Goal: Transaction & Acquisition: Register for event/course

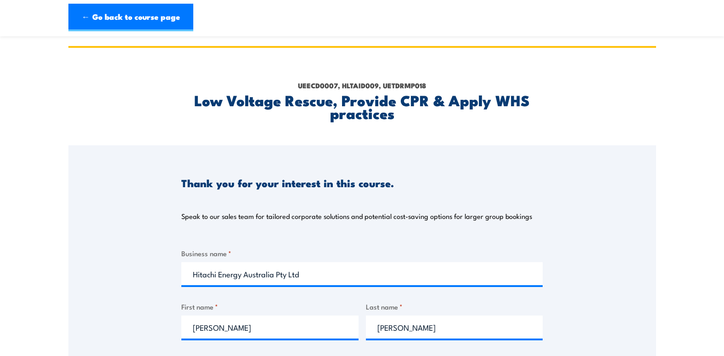
select select "VIC"
select select "20 to 199"
select select "1 to 4"
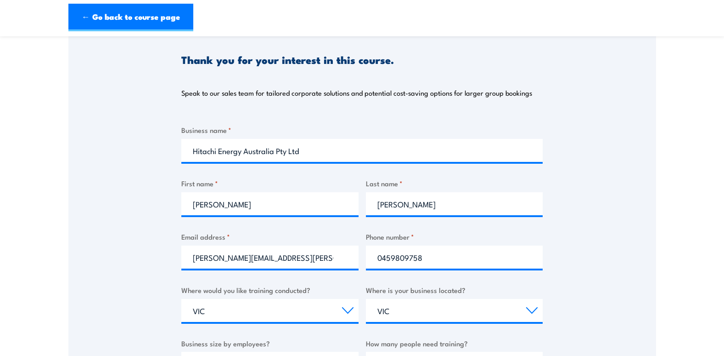
scroll to position [92, 0]
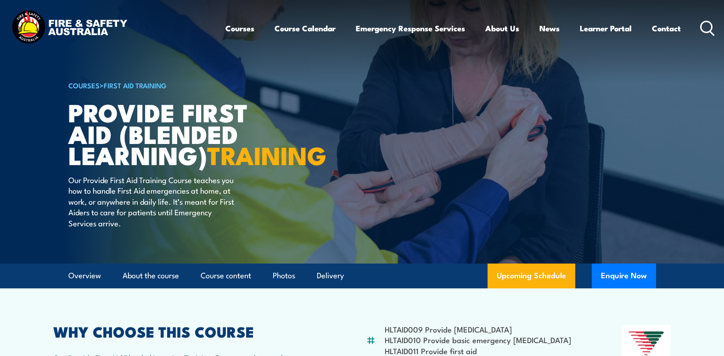
click at [138, 84] on link "First Aid Training" at bounding box center [135, 85] width 63 height 10
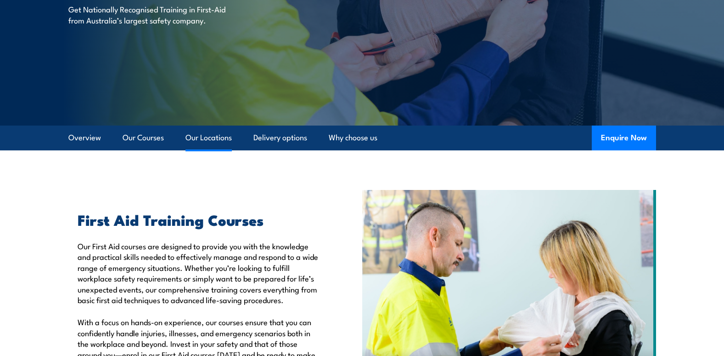
scroll to position [137, 0]
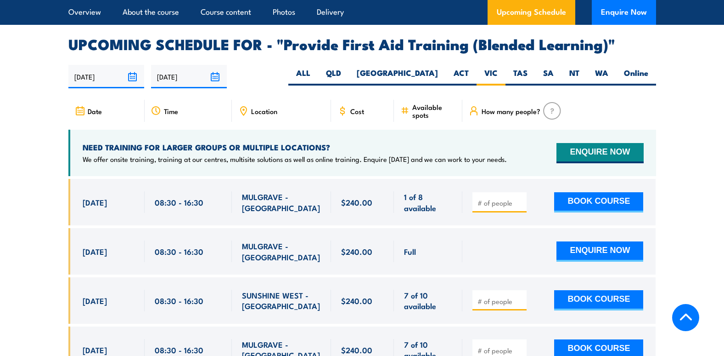
scroll to position [1792, 0]
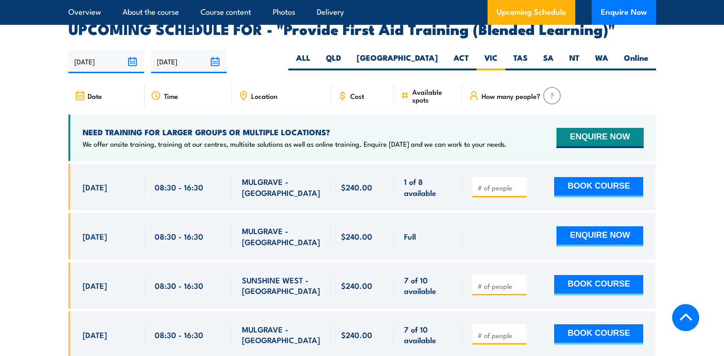
click at [506, 192] on input "number" at bounding box center [501, 187] width 46 height 9
type input "1"
click at [583, 193] on button "BOOK COURSE" at bounding box center [599, 187] width 89 height 20
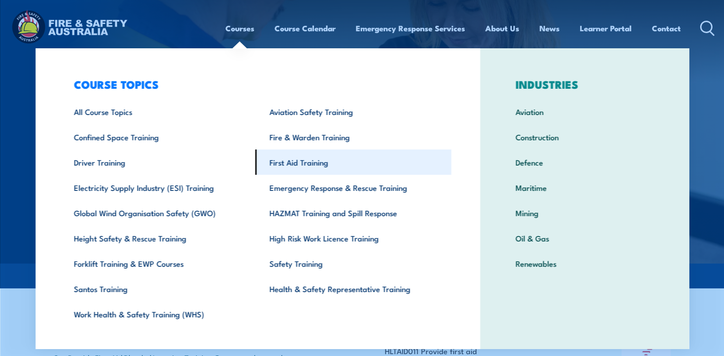
click at [304, 158] on link "First Aid Training" at bounding box center [353, 161] width 196 height 25
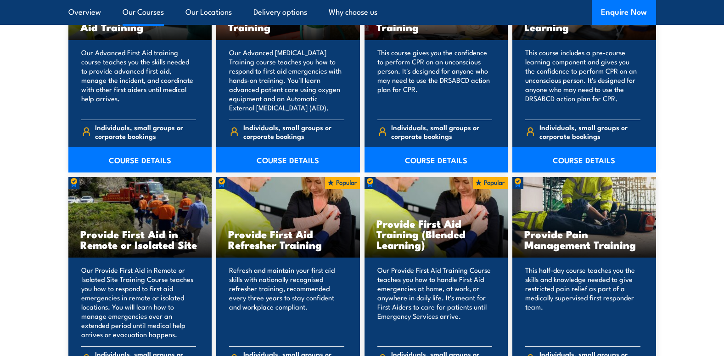
scroll to position [1286, 0]
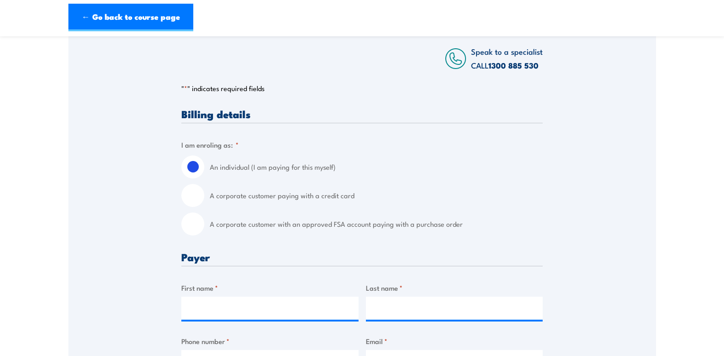
scroll to position [184, 0]
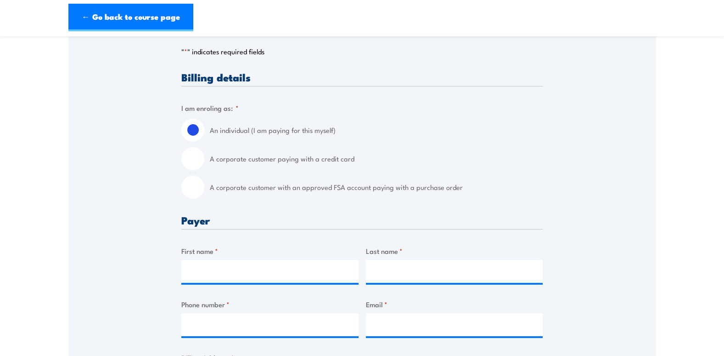
click at [198, 162] on input "A corporate customer paying with a credit card" at bounding box center [192, 158] width 23 height 23
radio input "true"
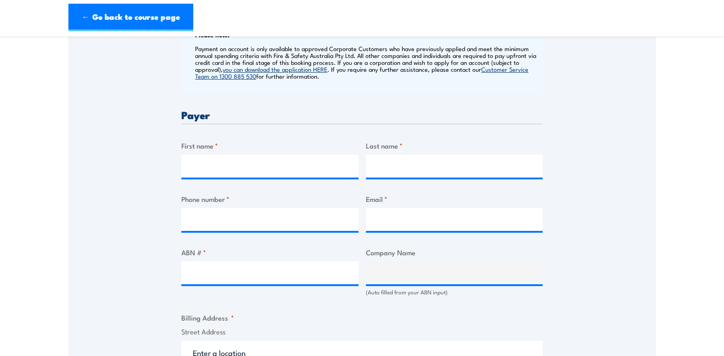
scroll to position [368, 0]
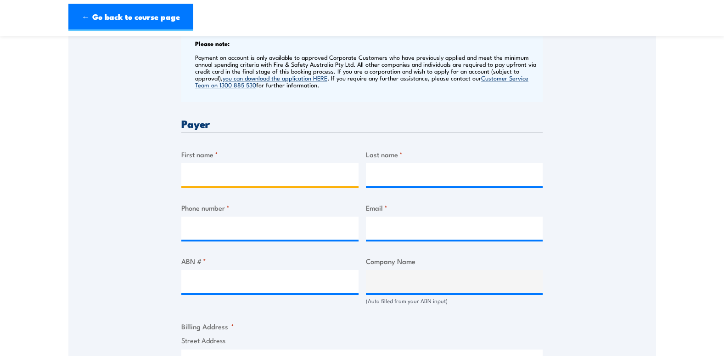
click at [298, 181] on input "First name *" at bounding box center [269, 174] width 177 height 23
type input "[PERSON_NAME]"
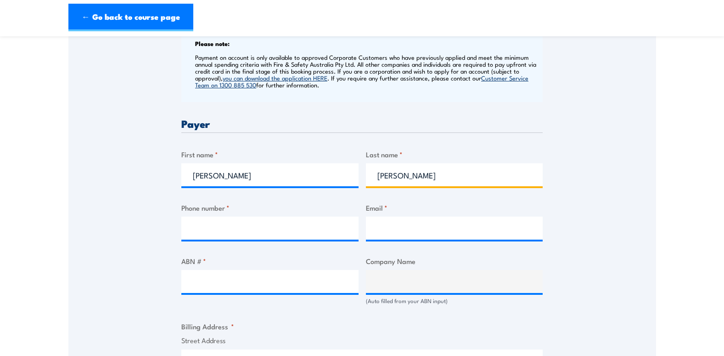
type input "0459809758"
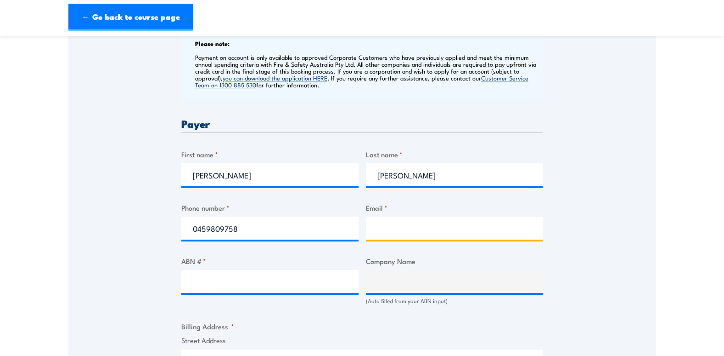
type input "[PERSON_NAME][EMAIL_ADDRESS][PERSON_NAME][DOMAIN_NAME]"
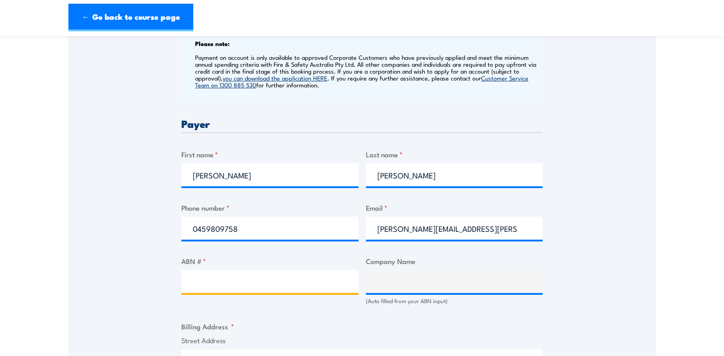
click at [294, 277] on input "ABN # *" at bounding box center [269, 281] width 177 height 23
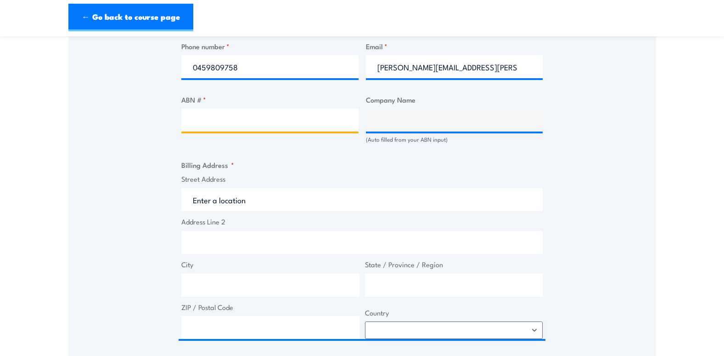
scroll to position [551, 0]
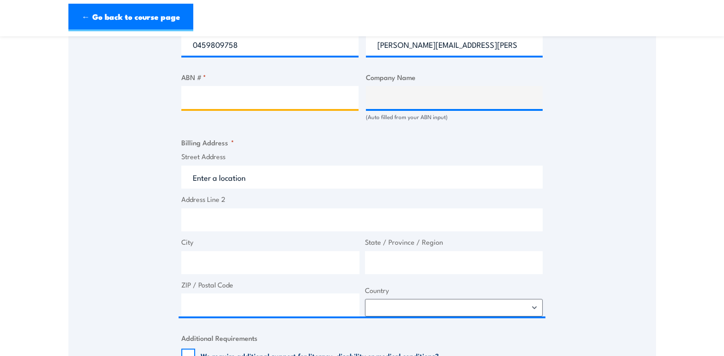
click at [277, 100] on input "ABN # *" at bounding box center [269, 97] width 177 height 23
paste input "29 010 087 608"
type input "29 010 087 608"
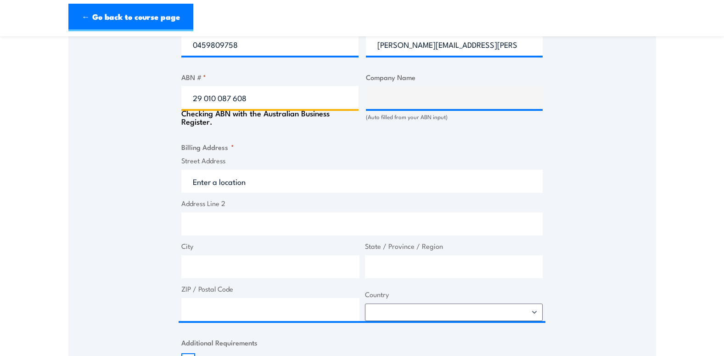
type input "HITACHI ENERGY AUSTRALIA PTY LTD"
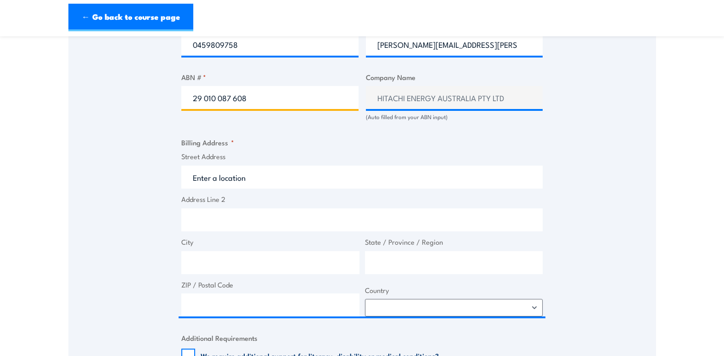
type input "29 010 087 608"
click at [300, 126] on div "Billing details I am enroling as: * An individual (I am paying for this myself)…" at bounding box center [362, 155] width 362 height 903
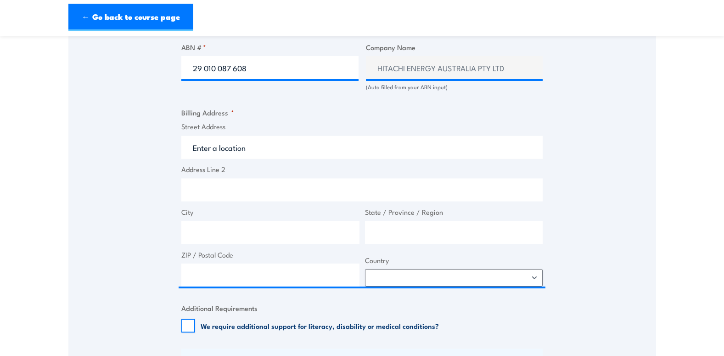
scroll to position [597, 0]
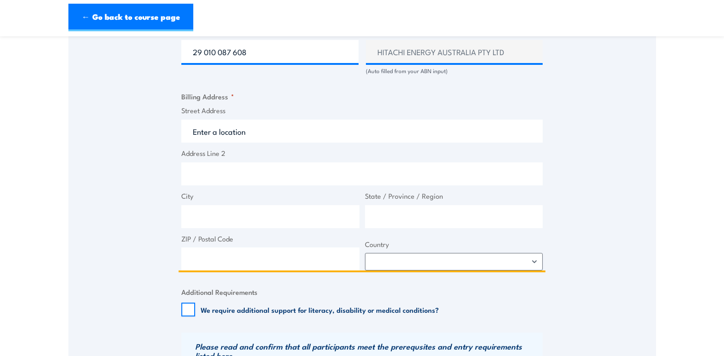
click at [276, 130] on input "Street Address" at bounding box center [362, 130] width 362 height 23
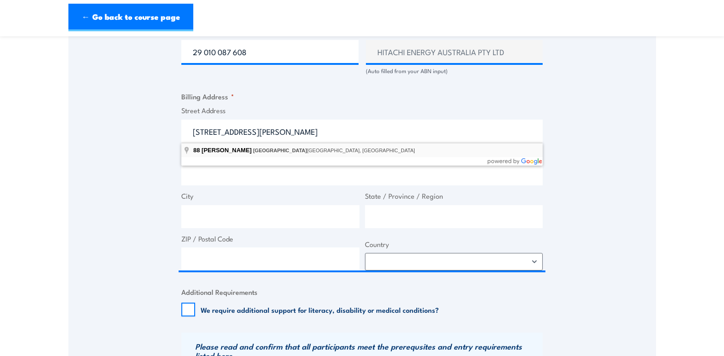
type input "88 Beresford Rd, Lilydale VIC, Australia"
type input "88 Beresford Rd"
type input "Lilydale"
type input "Victoria"
type input "3140"
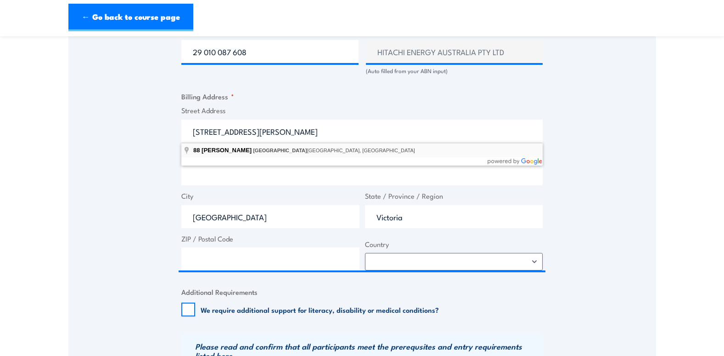
select select "Australia"
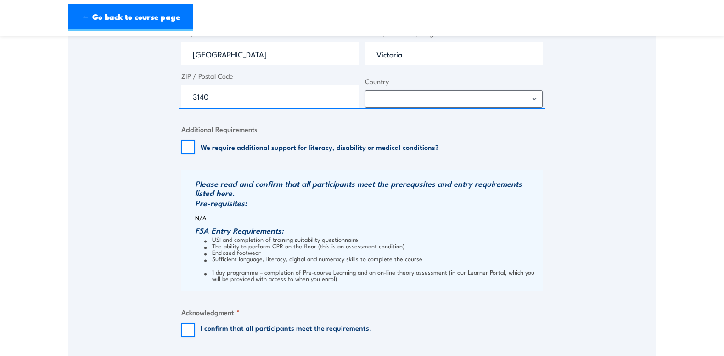
scroll to position [827, 0]
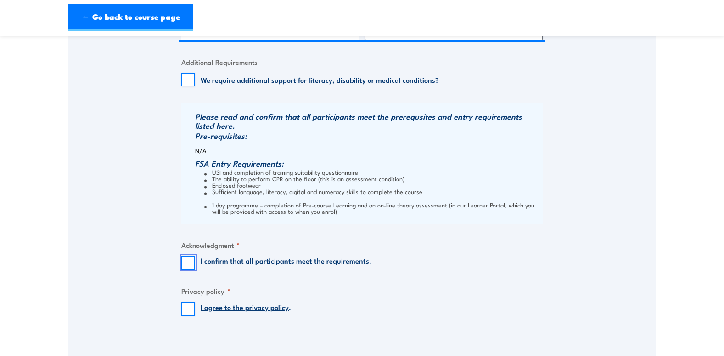
click at [187, 262] on input "I confirm that all participants meet the requirements." at bounding box center [188, 262] width 14 height 14
checkbox input "true"
click at [184, 310] on input "I agree to the privacy policy ." at bounding box center [188, 308] width 14 height 14
checkbox input "true"
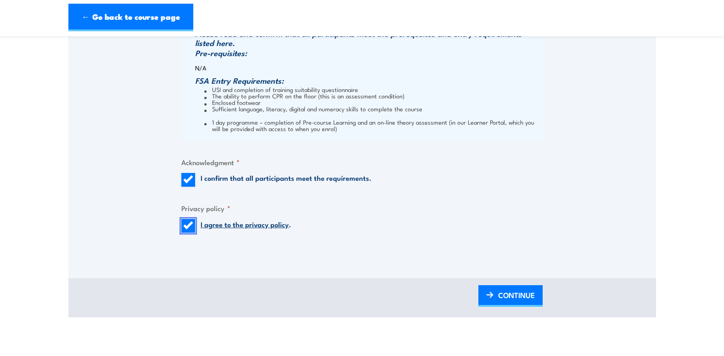
scroll to position [965, 0]
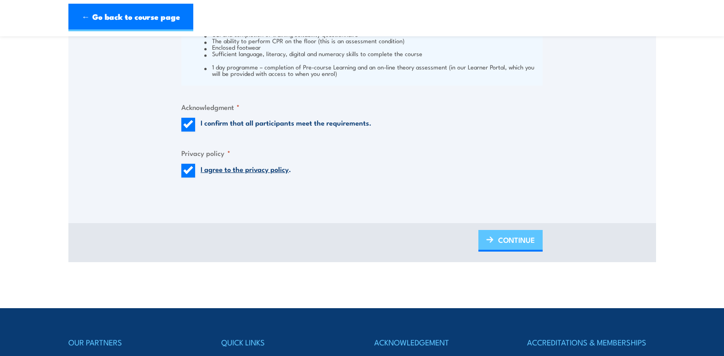
click at [503, 246] on span "CONTINUE" at bounding box center [516, 239] width 37 height 24
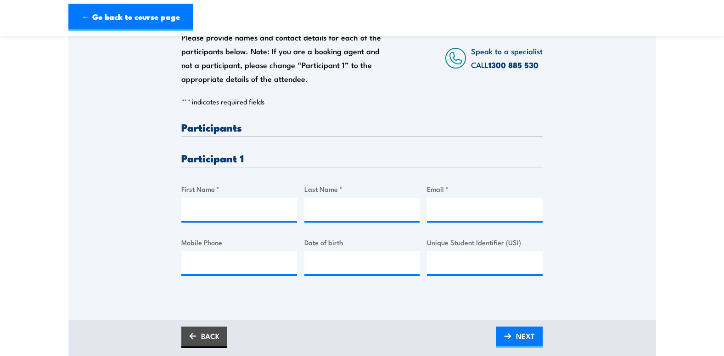
scroll to position [184, 0]
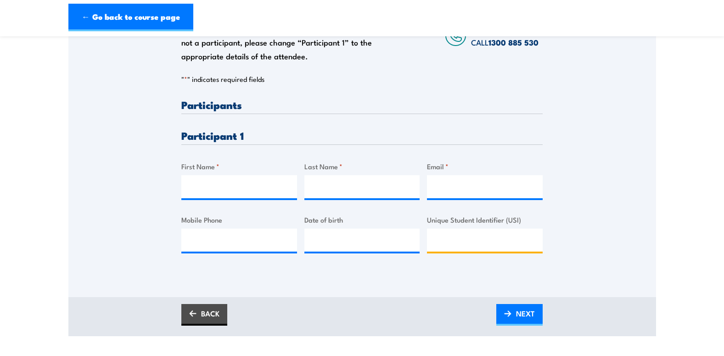
click at [472, 245] on input "Unique Student Identifier (USI)" at bounding box center [485, 239] width 116 height 23
click at [600, 200] on div "Please provide names and contact details for each of the participants below. No…" at bounding box center [362, 123] width 588 height 295
click at [225, 187] on input "First Name *" at bounding box center [239, 186] width 116 height 23
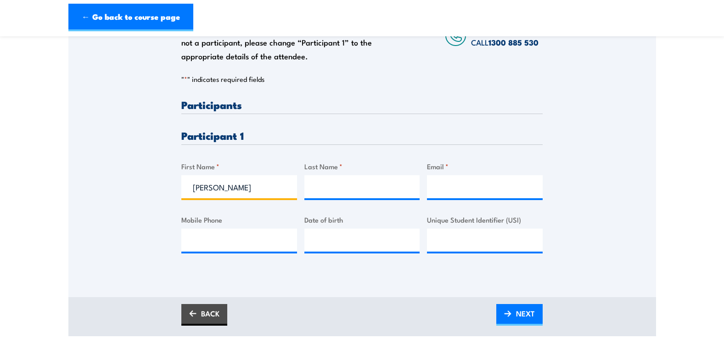
type input "Monica"
click at [363, 193] on input "Last Name *" at bounding box center [363, 186] width 116 height 23
type input "Thong"
click at [453, 190] on input "Email *" at bounding box center [485, 186] width 116 height 23
paste input "monica.thong@hitachienergy.com"
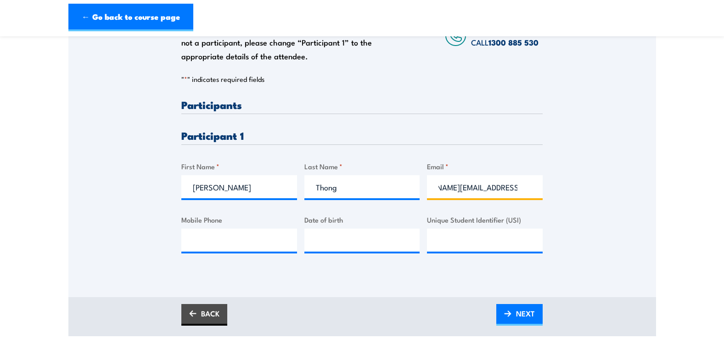
type input "monica.thong@hitachienergy.com"
click at [603, 224] on div "Please provide names and contact details for each of the participants below. No…" at bounding box center [362, 123] width 588 height 295
click at [505, 186] on input "monica.thong@hitachienergy.com" at bounding box center [485, 186] width 116 height 23
click at [111, 250] on div "Please provide names and contact details for each of the participants below. No…" at bounding box center [362, 123] width 588 height 295
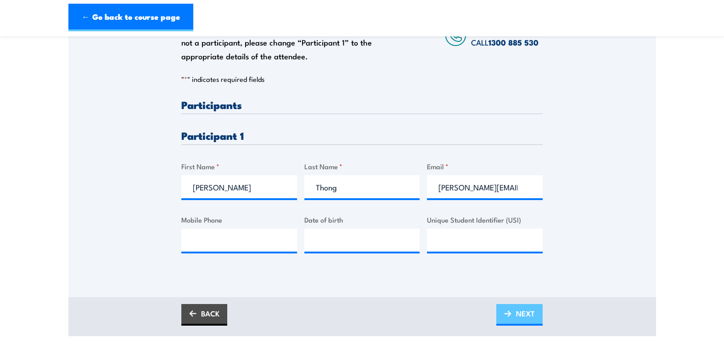
click at [522, 314] on span "NEXT" at bounding box center [525, 313] width 19 height 24
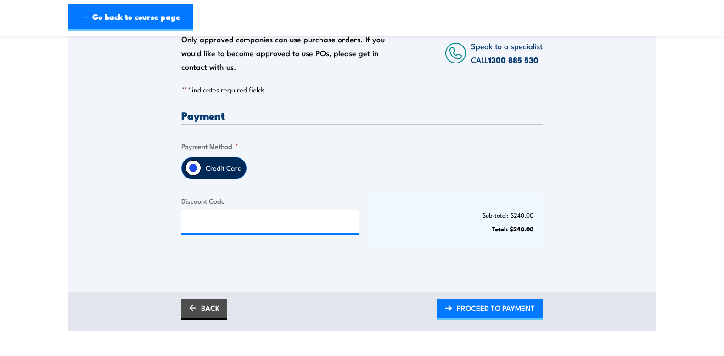
scroll to position [184, 0]
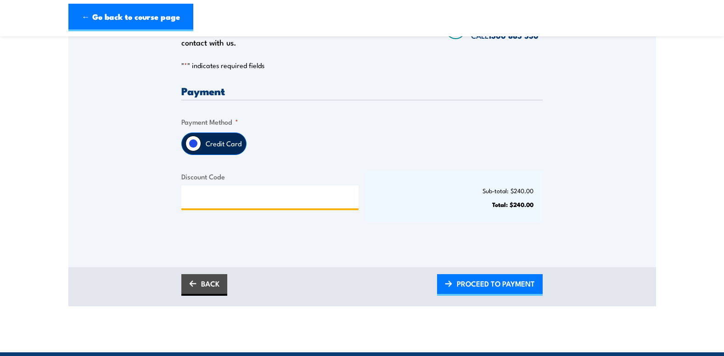
click at [233, 202] on input "Discount Code" at bounding box center [269, 196] width 177 height 23
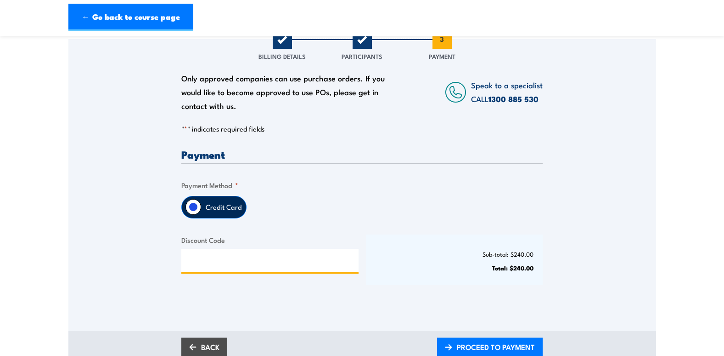
scroll to position [230, 0]
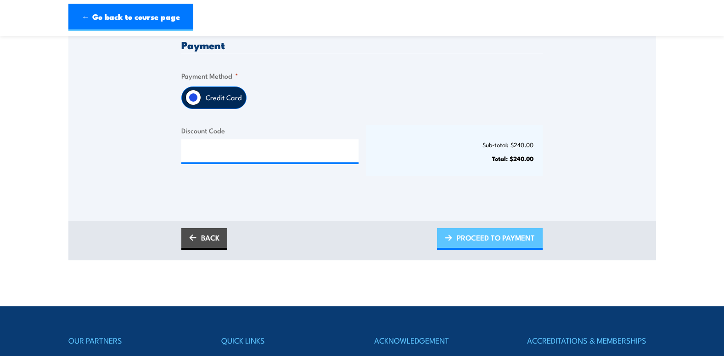
click at [503, 244] on span "PROCEED TO PAYMENT" at bounding box center [496, 237] width 78 height 24
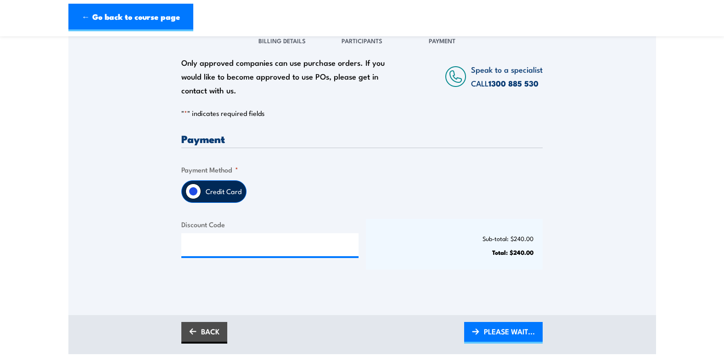
scroll to position [92, 0]
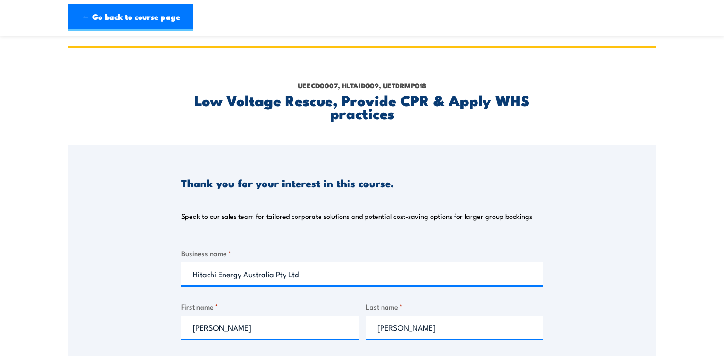
select select "VIC"
select select "20 to 199"
select select "1 to 4"
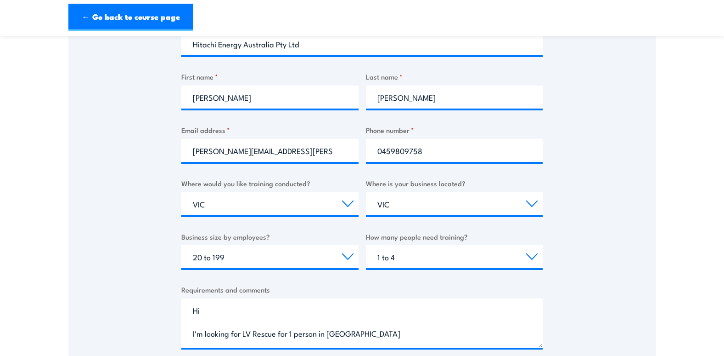
scroll to position [276, 0]
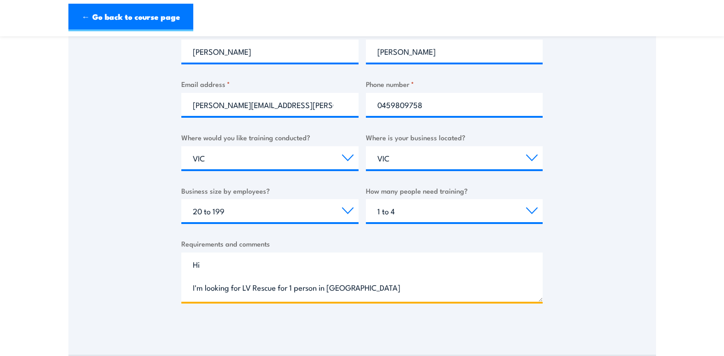
click at [368, 286] on textarea "Hi I'm looking for LV Rescue for 1 person in [GEOGRAPHIC_DATA]" at bounding box center [362, 276] width 362 height 49
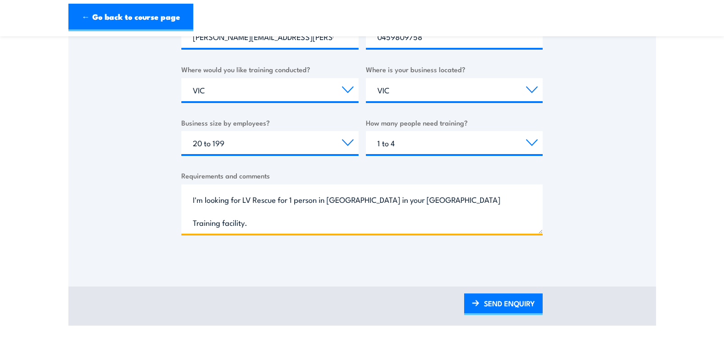
scroll to position [368, 0]
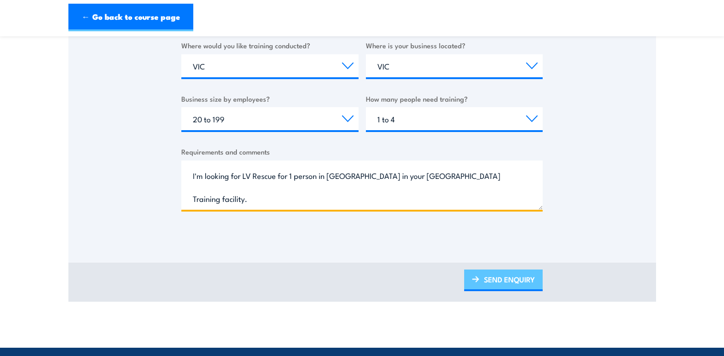
type textarea "Hi I'm looking for LV Rescue for 1 person in [GEOGRAPHIC_DATA] in your [GEOGRAP…"
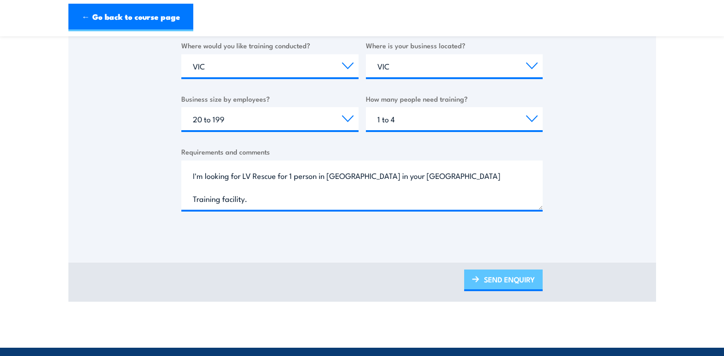
click at [510, 277] on link "SEND ENQUIRY" at bounding box center [503, 280] width 79 height 22
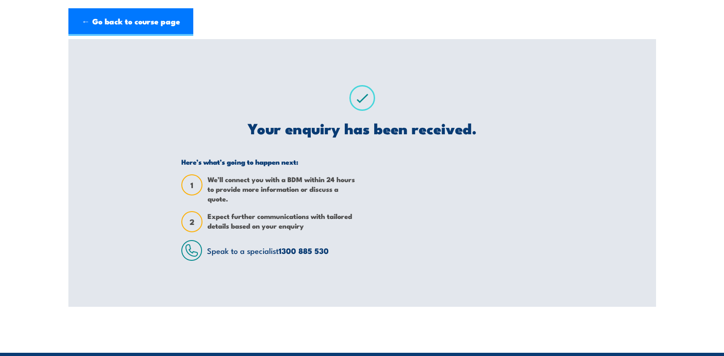
scroll to position [0, 0]
